Goal: Task Accomplishment & Management: Use online tool/utility

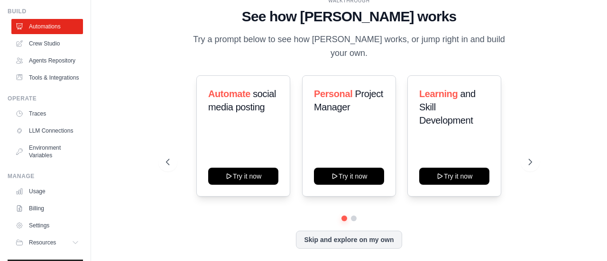
scroll to position [54, 0]
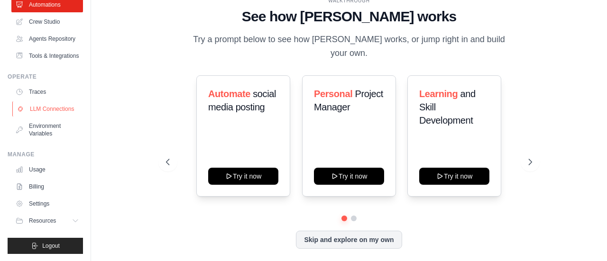
click at [46, 107] on link "LLM Connections" at bounding box center [48, 108] width 72 height 15
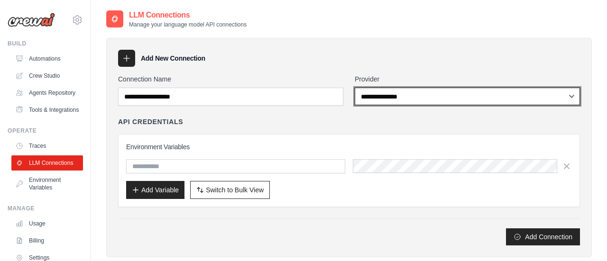
click at [418, 95] on select "**********" at bounding box center [467, 97] width 225 height 18
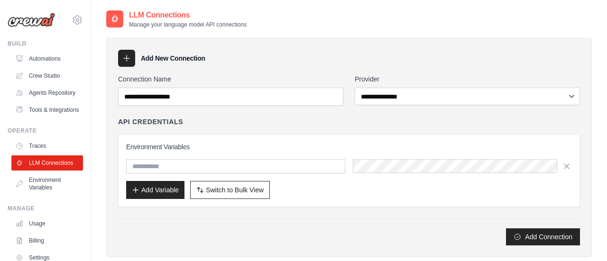
click at [318, 41] on div "**********" at bounding box center [349, 148] width 486 height 220
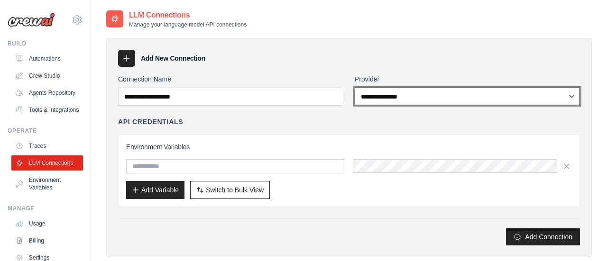
click at [389, 97] on select "**********" at bounding box center [467, 97] width 225 height 18
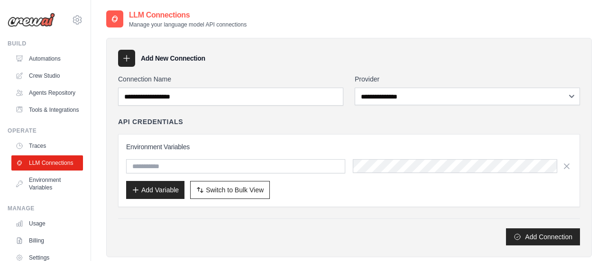
click at [395, 62] on div "Add New Connection" at bounding box center [349, 58] width 462 height 17
click at [40, 179] on link "Environment Variables" at bounding box center [48, 184] width 72 height 23
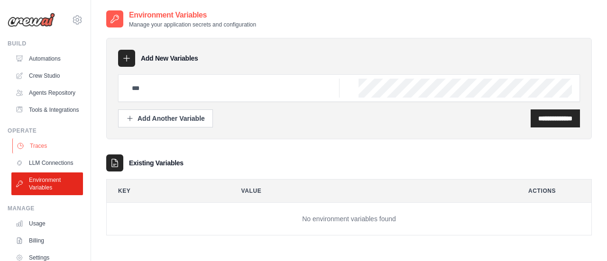
click at [58, 152] on link "Traces" at bounding box center [48, 145] width 72 height 15
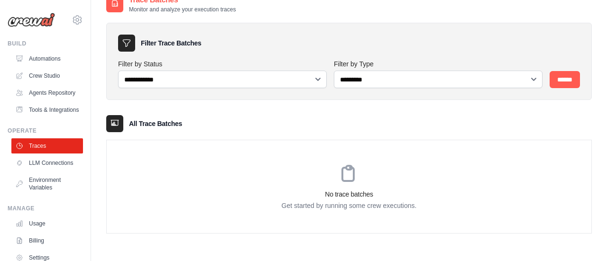
scroll to position [19, 0]
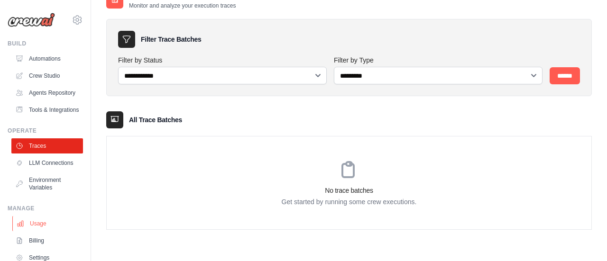
click at [50, 220] on link "Usage" at bounding box center [48, 223] width 72 height 15
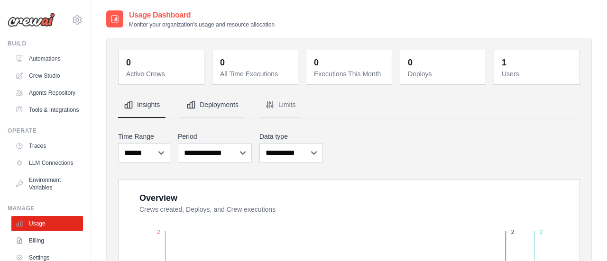
scroll to position [142, 0]
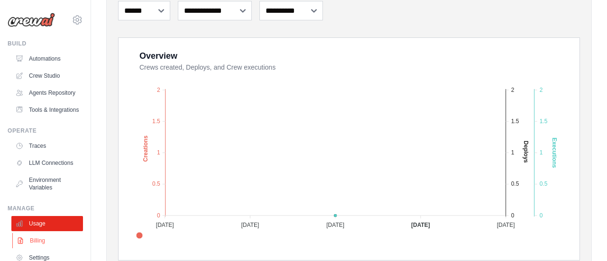
click at [37, 241] on link "Billing" at bounding box center [48, 240] width 72 height 15
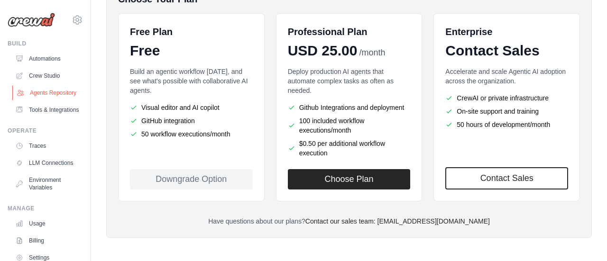
click at [55, 86] on link "Agents Repository" at bounding box center [48, 92] width 72 height 15
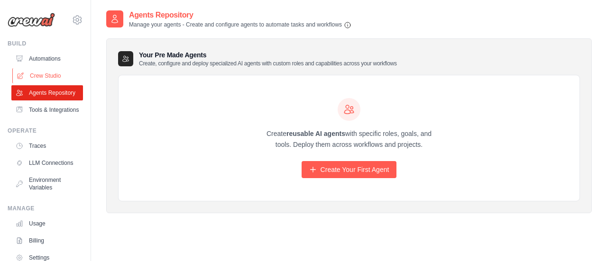
click at [38, 76] on link "Crew Studio" at bounding box center [48, 75] width 72 height 15
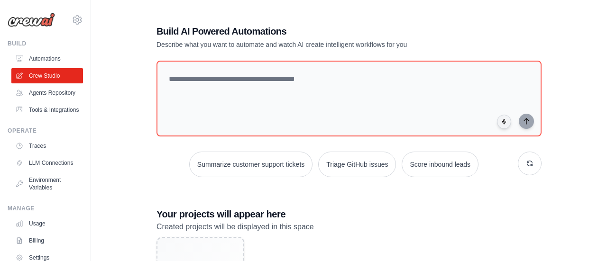
scroll to position [94, 0]
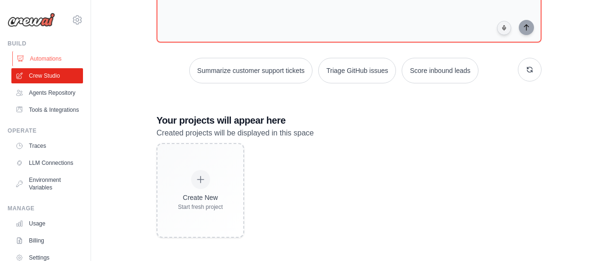
click at [28, 55] on link "Automations" at bounding box center [48, 58] width 72 height 15
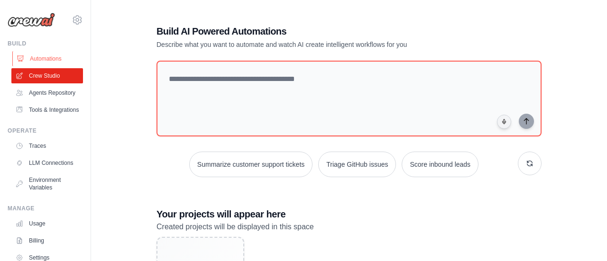
scroll to position [0, 0]
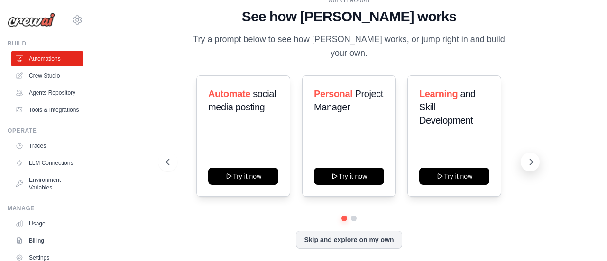
click at [530, 159] on icon at bounding box center [530, 161] width 9 height 9
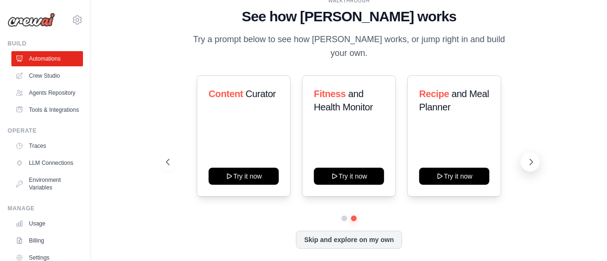
click at [531, 158] on icon at bounding box center [530, 161] width 9 height 9
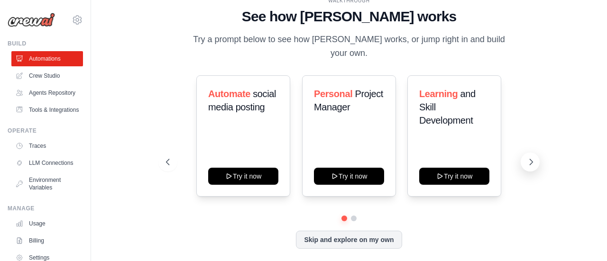
click at [529, 157] on icon at bounding box center [530, 161] width 9 height 9
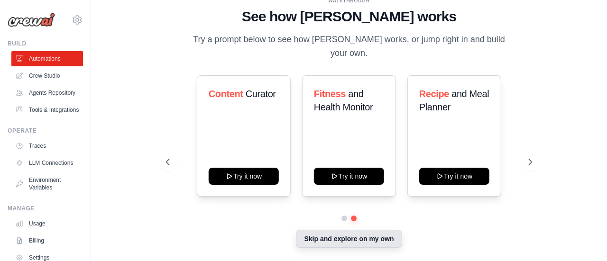
click at [369, 239] on button "Skip and explore on my own" at bounding box center [349, 239] width 106 height 18
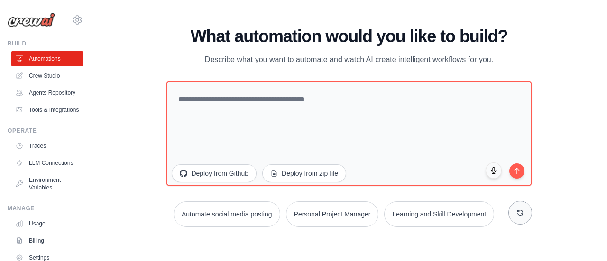
click at [519, 218] on button at bounding box center [520, 213] width 24 height 24
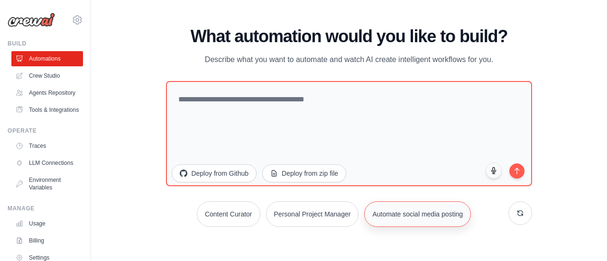
click at [435, 222] on button "Automate social media posting" at bounding box center [417, 215] width 107 height 26
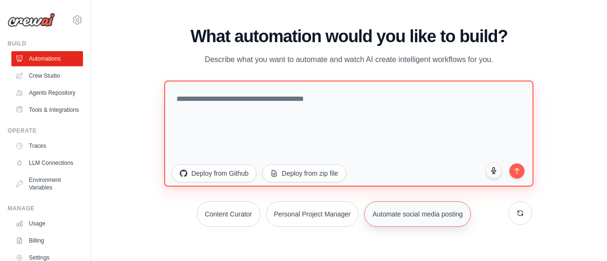
type textarea "**********"
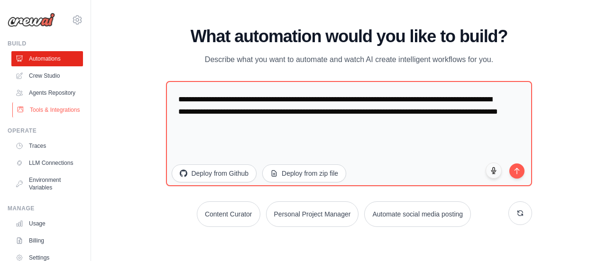
click at [70, 117] on link "Tools & Integrations" at bounding box center [48, 109] width 72 height 15
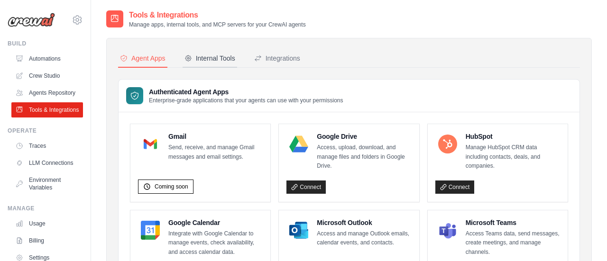
click at [220, 65] on button "Internal Tools" at bounding box center [210, 59] width 55 height 18
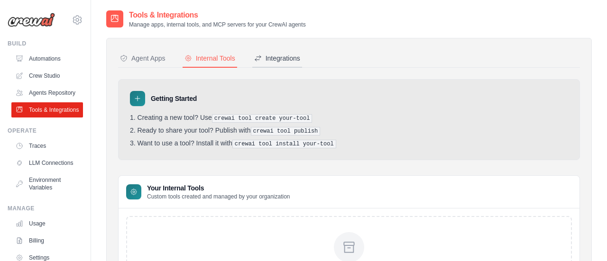
click at [283, 66] on button "Integrations" at bounding box center [277, 59] width 50 height 18
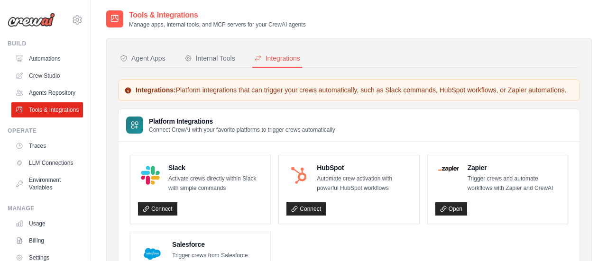
drag, startPoint x: 147, startPoint y: 59, endPoint x: 170, endPoint y: 64, distance: 23.3
click at [147, 60] on div "Agent Apps" at bounding box center [143, 58] width 46 height 9
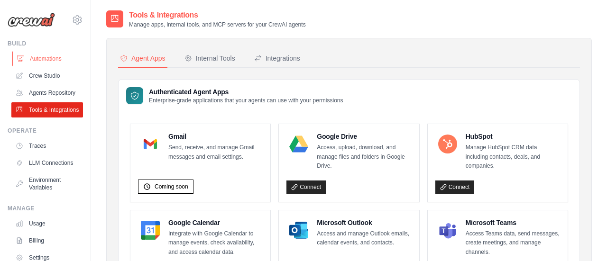
click at [50, 59] on link "Automations" at bounding box center [48, 58] width 72 height 15
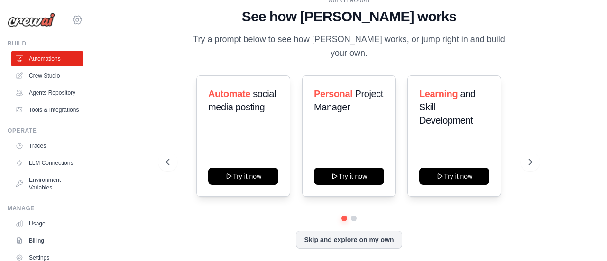
click at [81, 18] on icon at bounding box center [77, 19] width 11 height 11
click at [98, 20] on div "WALKTHROUGH See how [PERSON_NAME] works Try a prompt below to see how [PERSON_N…" at bounding box center [349, 130] width 516 height 242
click at [86, 22] on div "[DOMAIN_NAME][EMAIL_ADDRESS][DOMAIN_NAME] Settings Build Automations Resources …" at bounding box center [45, 130] width 91 height 261
click at [78, 23] on icon at bounding box center [77, 19] width 11 height 11
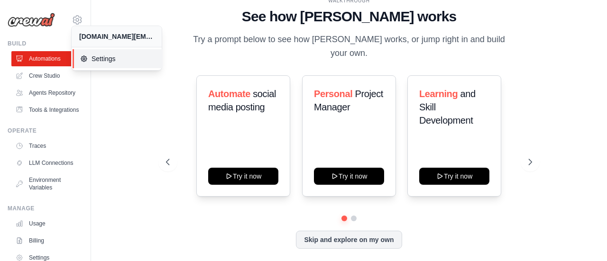
click at [86, 60] on icon at bounding box center [84, 59] width 8 height 8
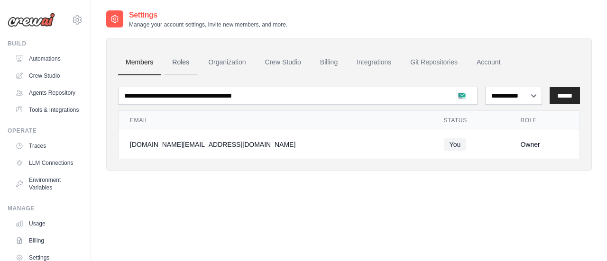
click at [166, 64] on link "Roles" at bounding box center [181, 63] width 32 height 26
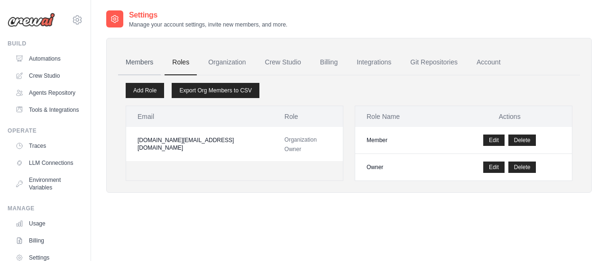
click at [144, 63] on link "Members" at bounding box center [139, 63] width 43 height 26
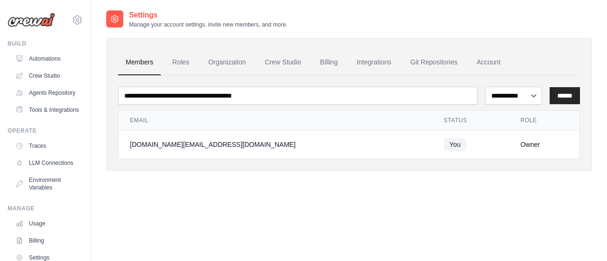
click at [34, 17] on img at bounding box center [31, 20] width 47 height 14
click at [147, 15] on h2 "Settings" at bounding box center [208, 14] width 158 height 11
click at [41, 53] on link "Automations" at bounding box center [48, 58] width 72 height 15
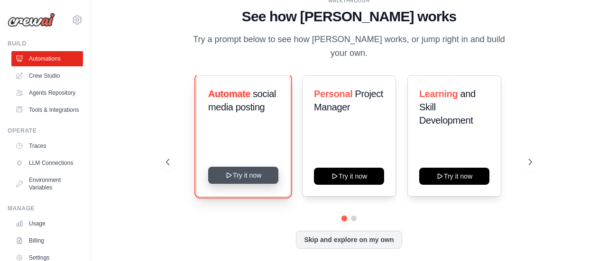
click at [259, 171] on button "Try it now" at bounding box center [243, 175] width 70 height 17
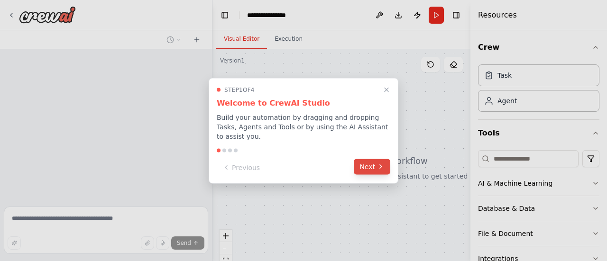
click at [376, 163] on button "Next" at bounding box center [372, 167] width 37 height 16
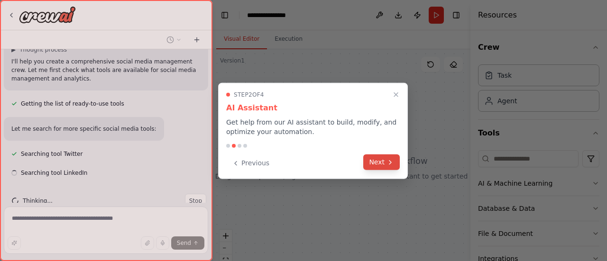
scroll to position [227, 0]
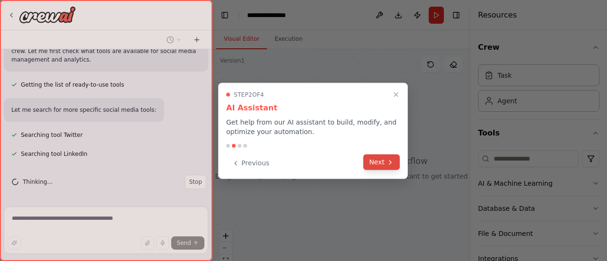
click at [377, 163] on button "Next" at bounding box center [381, 163] width 37 height 16
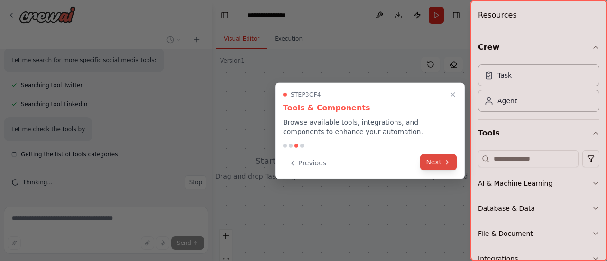
scroll to position [277, 0]
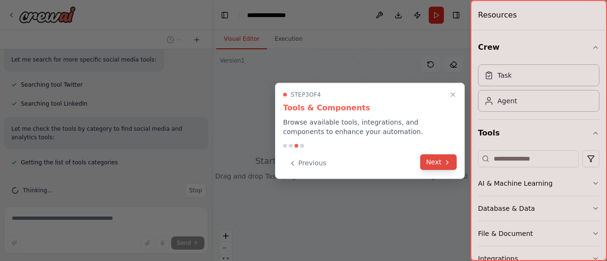
click at [442, 158] on button "Next" at bounding box center [438, 163] width 37 height 16
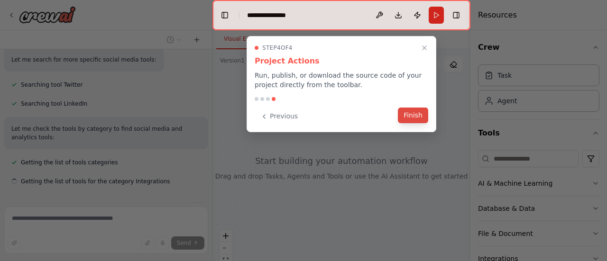
scroll to position [296, 0]
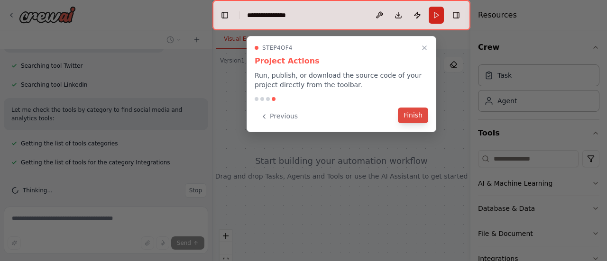
click at [409, 118] on button "Finish" at bounding box center [413, 116] width 30 height 16
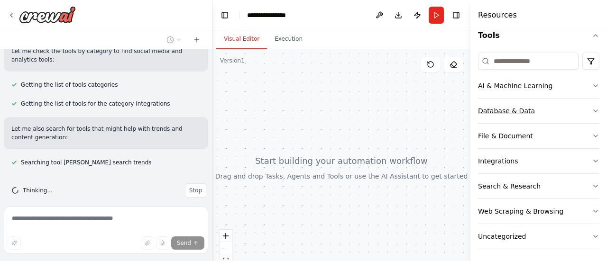
scroll to position [99, 0]
click at [554, 200] on button "Web Scraping & Browsing" at bounding box center [538, 210] width 121 height 25
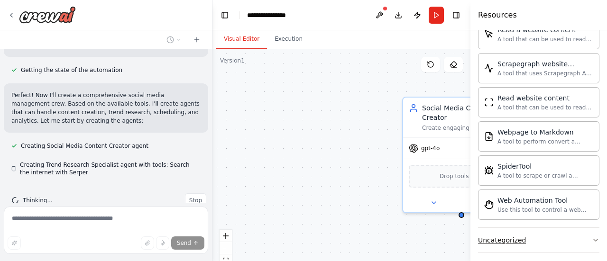
scroll to position [508, 0]
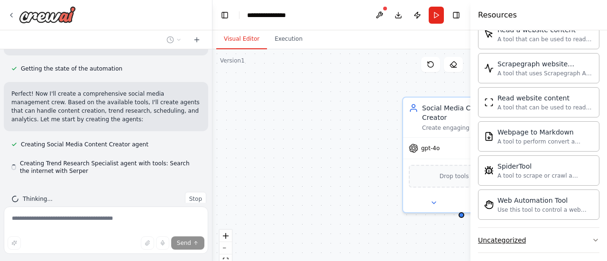
click at [551, 237] on button "Uncategorized" at bounding box center [538, 240] width 121 height 25
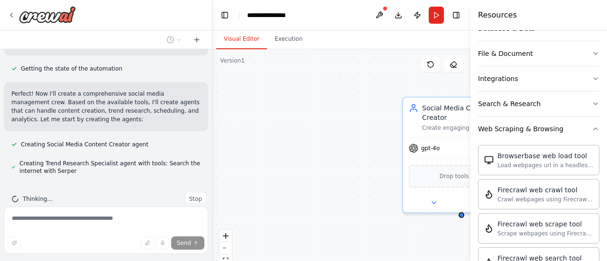
scroll to position [85, 0]
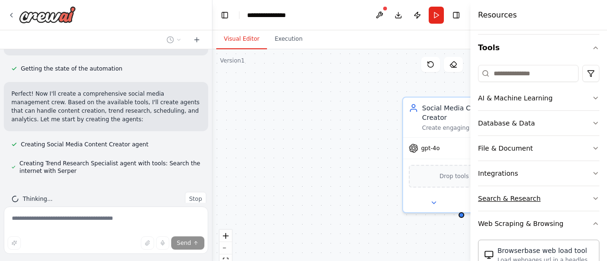
click at [544, 201] on button "Search & Research" at bounding box center [538, 198] width 121 height 25
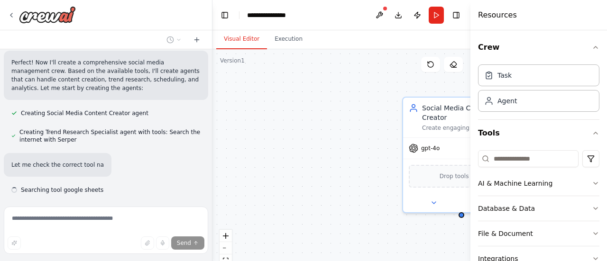
scroll to position [558, 0]
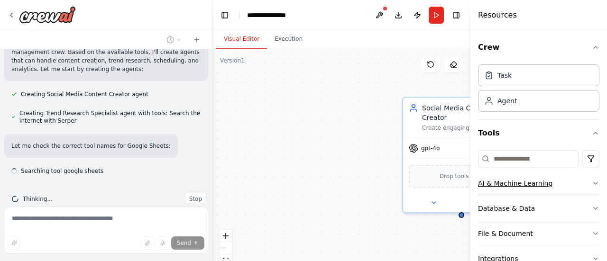
click at [536, 180] on div "AI & Machine Learning" at bounding box center [515, 183] width 74 height 9
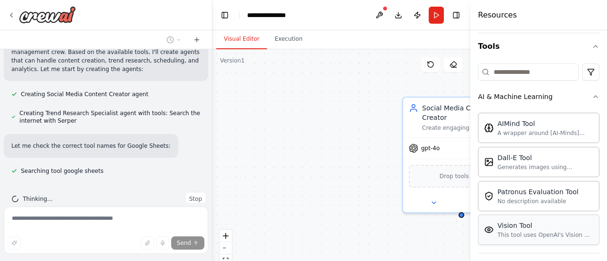
scroll to position [142, 0]
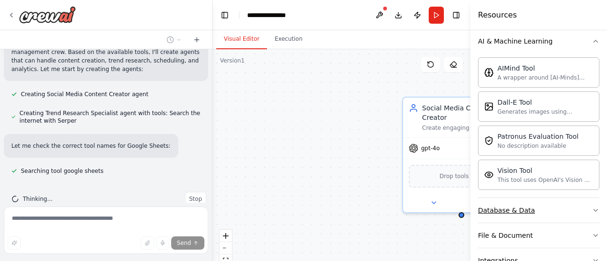
click at [532, 212] on button "Database & Data" at bounding box center [538, 210] width 121 height 25
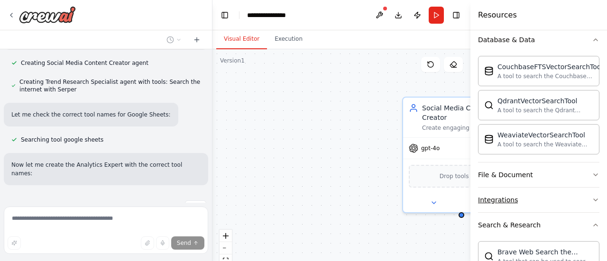
scroll to position [379, 0]
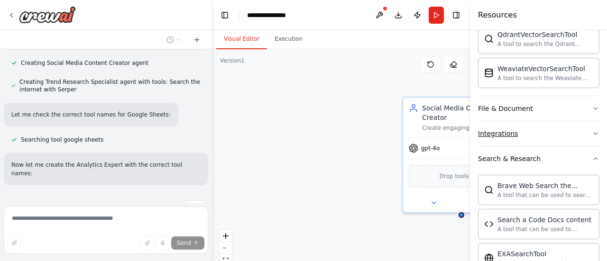
click at [523, 128] on button "Integrations" at bounding box center [538, 133] width 121 height 25
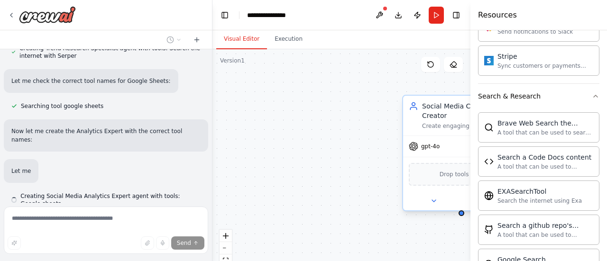
scroll to position [0, 0]
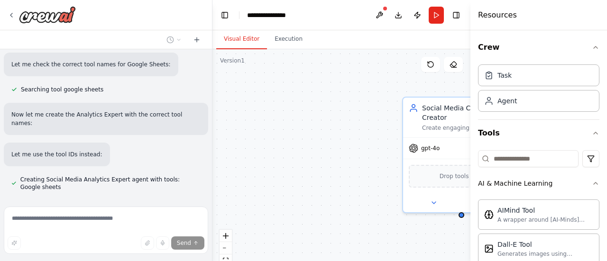
click at [554, 21] on div "Resources" at bounding box center [538, 15] width 137 height 30
click at [607, 48] on div "Crew Task Agent Tools AI & Machine Learning AIMind Tool A wrapper around [AI-Mi…" at bounding box center [538, 145] width 137 height 231
click at [596, 43] on button "Crew" at bounding box center [538, 47] width 121 height 27
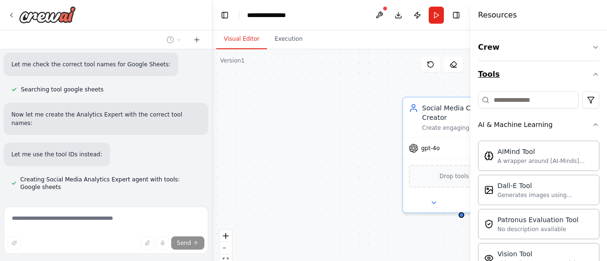
click at [594, 73] on icon "button" at bounding box center [596, 75] width 8 height 8
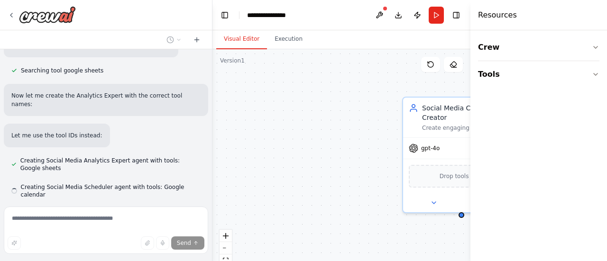
click at [355, 106] on div "Social Media Content Creator Create engaging social media content tailored for …" at bounding box center [341, 167] width 258 height 237
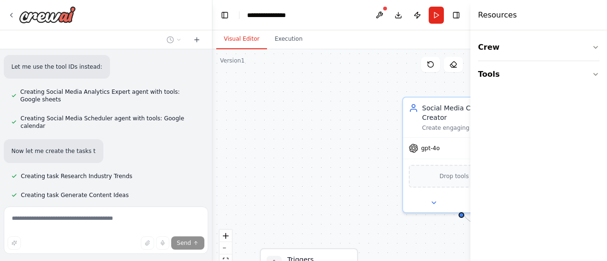
scroll to position [747, 0]
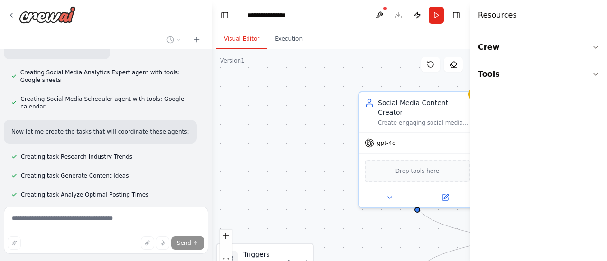
drag, startPoint x: 377, startPoint y: 153, endPoint x: 332, endPoint y: 148, distance: 44.4
click at [332, 148] on div ".deletable-edge-delete-btn { width: 20px; height: 20px; border: 0px solid #ffff…" at bounding box center [341, 167] width 258 height 237
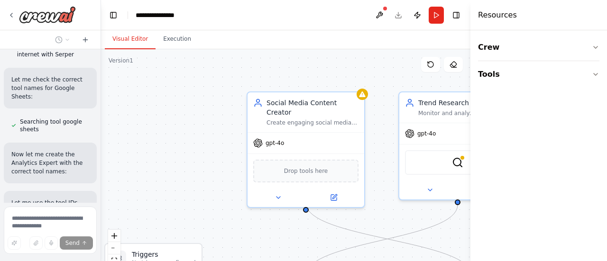
scroll to position [1069, 0]
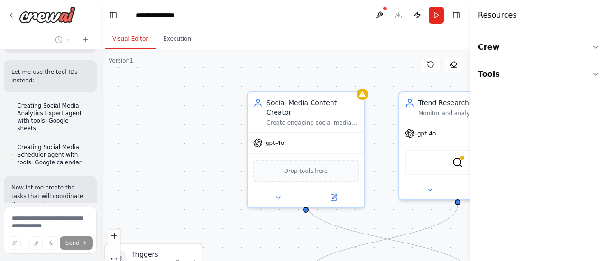
drag, startPoint x: 211, startPoint y: 108, endPoint x: 97, endPoint y: 116, distance: 114.1
click at [97, 116] on div "Create a crew that schedules and publishes social media content across multiple…" at bounding box center [303, 130] width 607 height 261
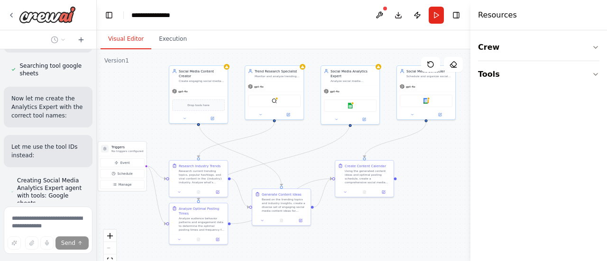
drag, startPoint x: 432, startPoint y: 190, endPoint x: 378, endPoint y: 159, distance: 62.6
click at [378, 159] on div ".deletable-edge-delete-btn { width: 20px; height: 20px; border: 0px solid #ffff…" at bounding box center [284, 167] width 374 height 237
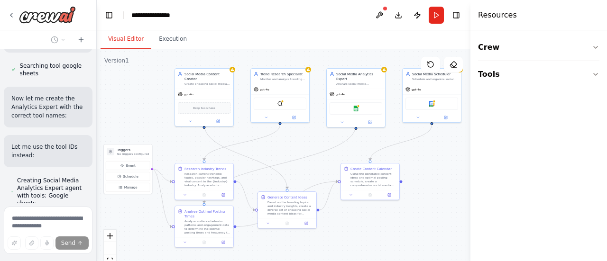
drag, startPoint x: 357, startPoint y: 223, endPoint x: 343, endPoint y: 232, distance: 16.0
click at [343, 232] on div ".deletable-edge-delete-btn { width: 20px; height: 20px; border: 0px solid #ffff…" at bounding box center [284, 167] width 374 height 237
click at [360, 89] on div "gpt-4o" at bounding box center [356, 93] width 58 height 10
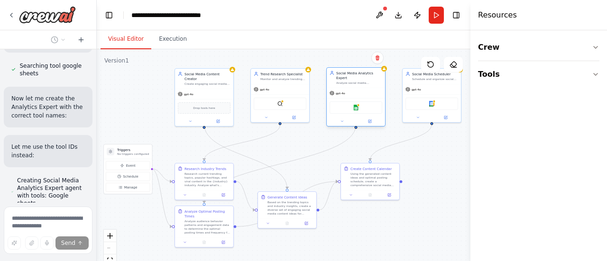
click at [360, 89] on div "gpt-4o" at bounding box center [356, 93] width 58 height 10
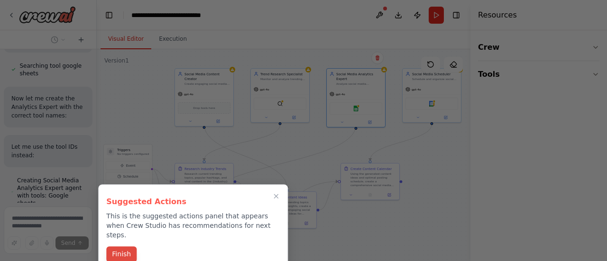
click at [131, 247] on button "Finish" at bounding box center [121, 255] width 30 height 16
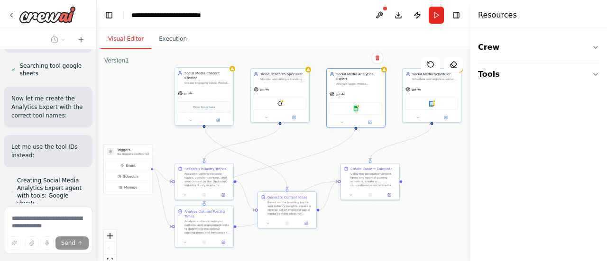
click at [229, 88] on div "gpt-4o" at bounding box center [204, 93] width 58 height 10
click at [207, 92] on div "gpt-4o" at bounding box center [204, 93] width 58 height 10
click at [586, 72] on button "Tools" at bounding box center [538, 74] width 121 height 27
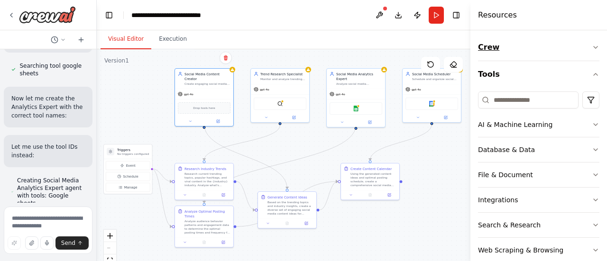
click at [589, 52] on button "Crew" at bounding box center [538, 47] width 121 height 27
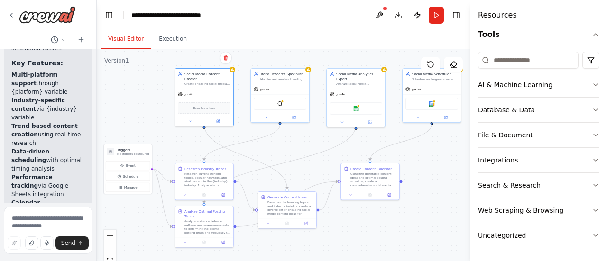
scroll to position [2081, 0]
